Goal: Task Accomplishment & Management: Manage account settings

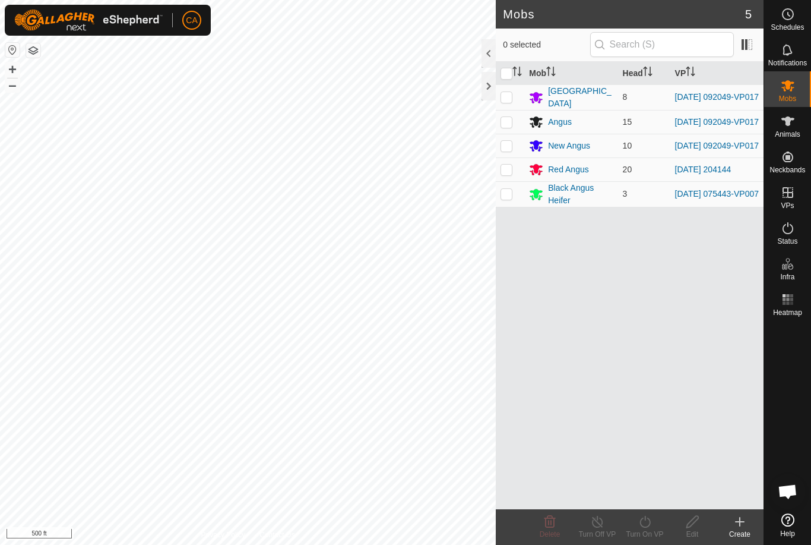
click at [490, 86] on div at bounding box center [489, 86] width 14 height 29
click at [32, 53] on button "button" at bounding box center [33, 50] width 14 height 14
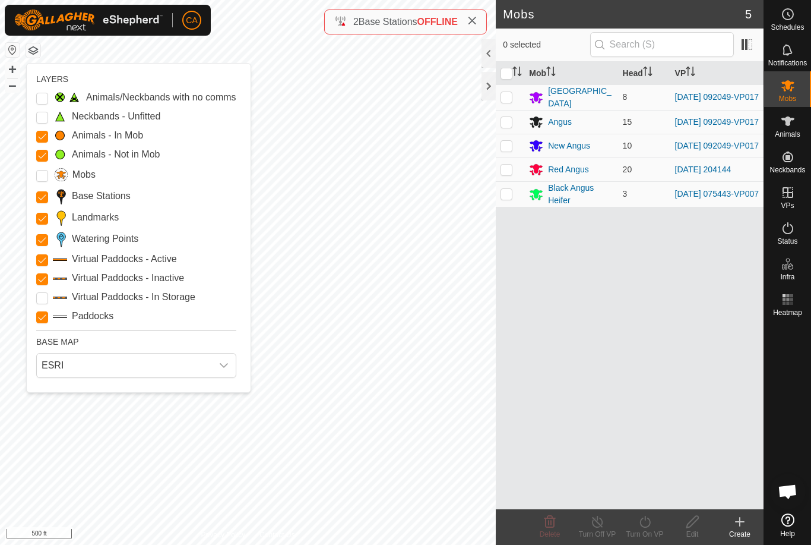
click at [48, 237] on Points "Watering Points" at bounding box center [42, 240] width 12 height 12
click at [41, 219] on input "Landmarks" at bounding box center [42, 219] width 12 height 12
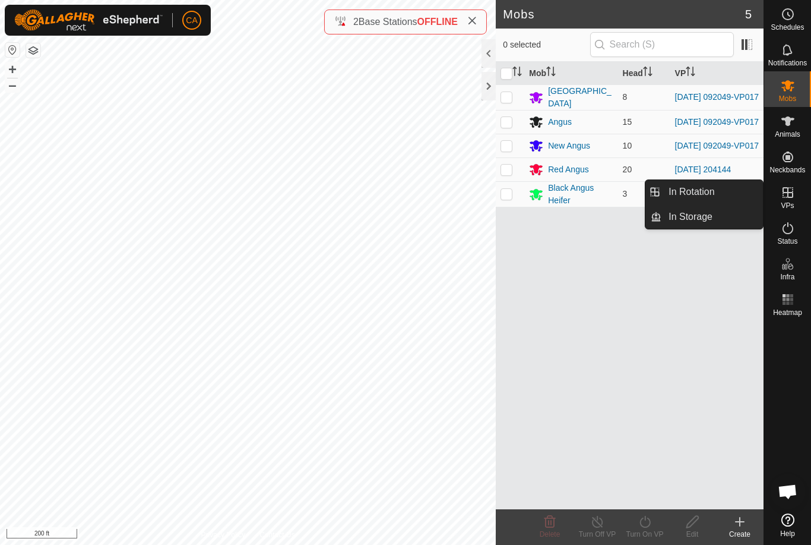
click at [729, 191] on link "In Rotation" at bounding box center [713, 192] width 102 height 24
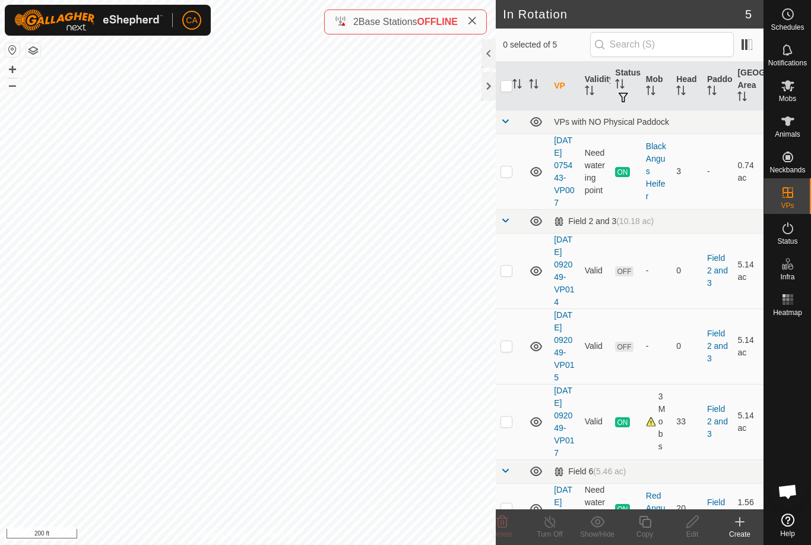
click at [510, 275] on p-checkbox at bounding box center [507, 271] width 12 height 10
checkbox input "false"
click at [507, 350] on p-checkbox at bounding box center [507, 346] width 12 height 10
click at [505, 521] on icon at bounding box center [502, 521] width 14 height 14
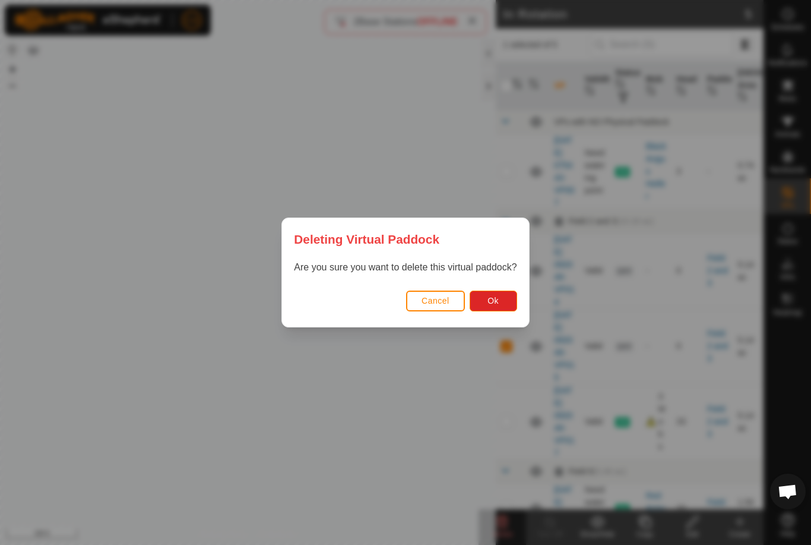
click at [500, 306] on button "Ok" at bounding box center [494, 300] width 48 height 21
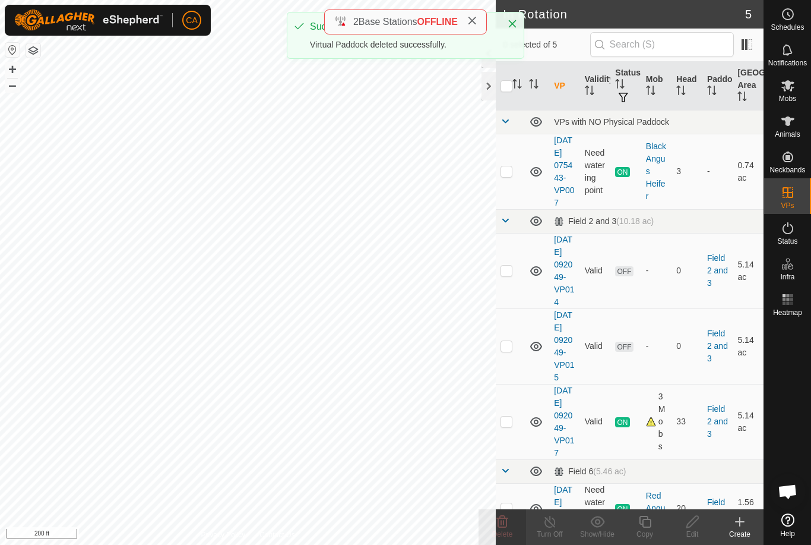
checkbox input "false"
